Goal: Task Accomplishment & Management: Manage account settings

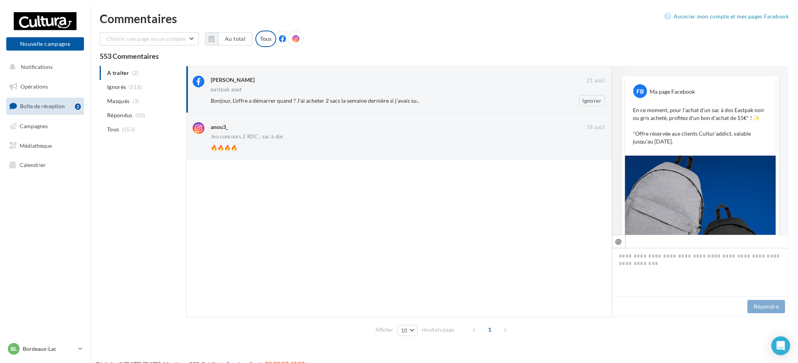
scroll to position [187, 0]
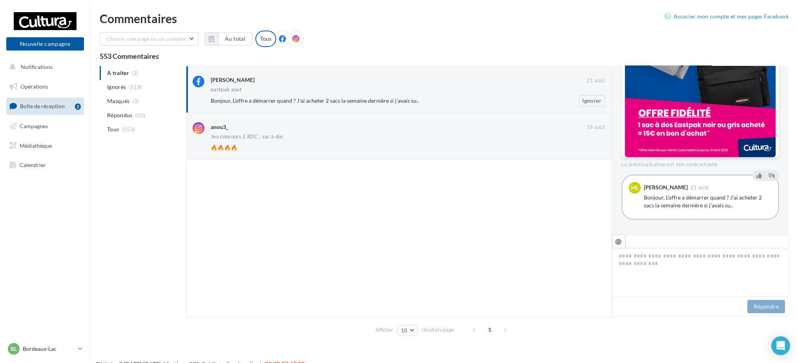
click at [423, 84] on div "Margaux Loussouarn" at bounding box center [399, 81] width 376 height 10
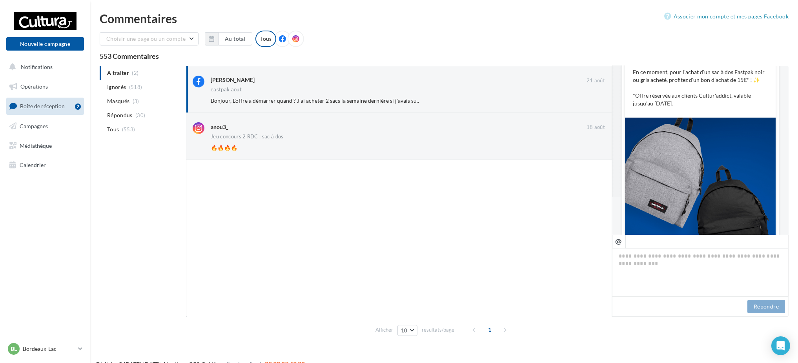
scroll to position [0, 0]
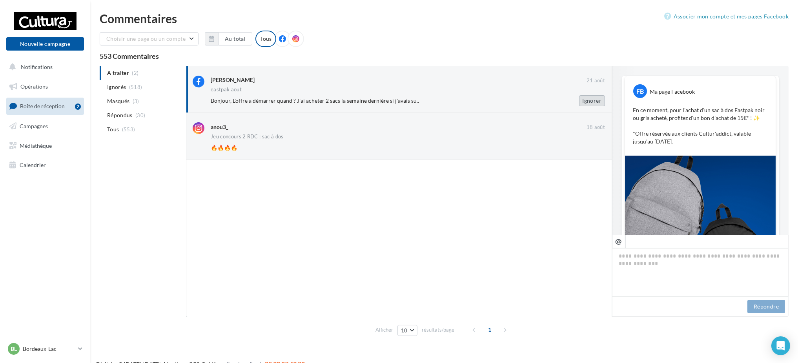
click at [587, 105] on button "Ignorer" at bounding box center [592, 100] width 26 height 11
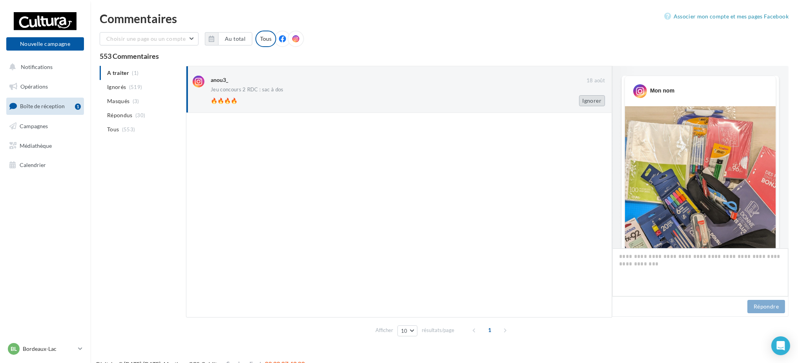
scroll to position [161, 0]
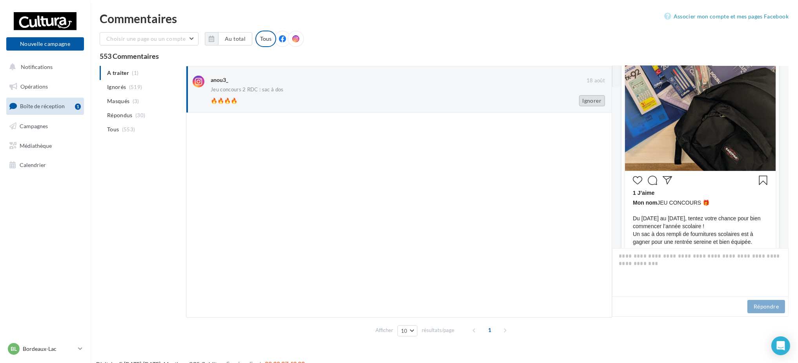
click at [601, 97] on button "Ignorer" at bounding box center [592, 100] width 26 height 11
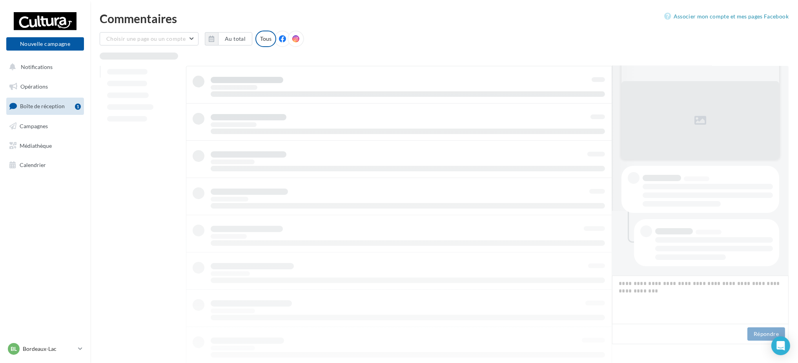
scroll to position [64, 0]
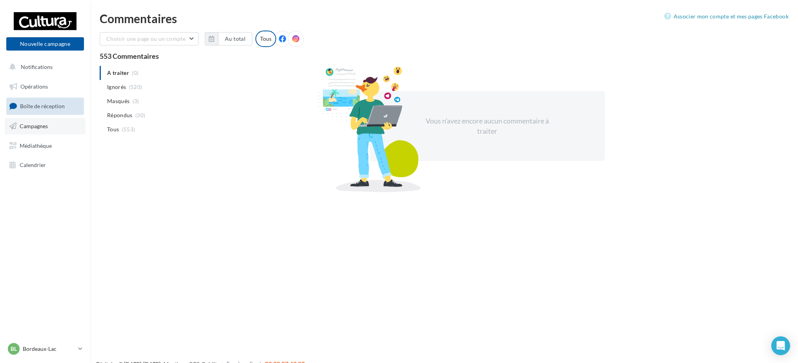
click at [44, 131] on link "Campagnes" at bounding box center [45, 126] width 81 height 16
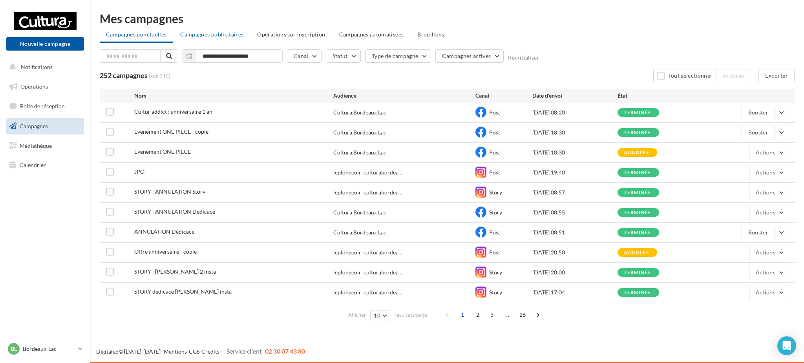
click at [235, 36] on span "Campagnes publicitaires" at bounding box center [211, 34] width 63 height 7
